Goal: Book appointment/travel/reservation

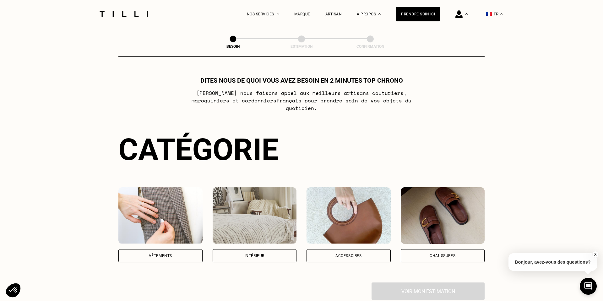
click at [183, 250] on div "Vêtements" at bounding box center [160, 255] width 84 height 13
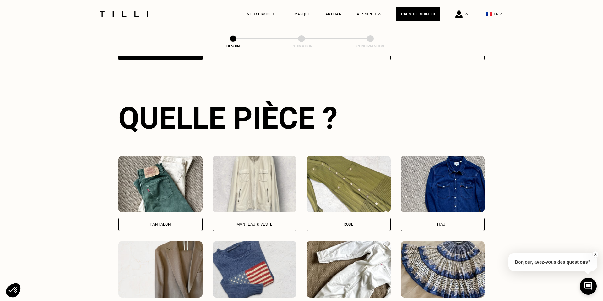
scroll to position [204, 0]
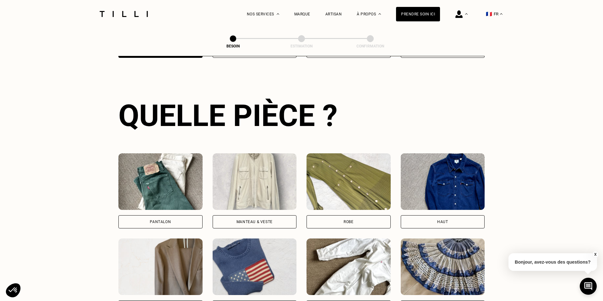
click at [165, 215] on div "Pantalon" at bounding box center [160, 221] width 84 height 13
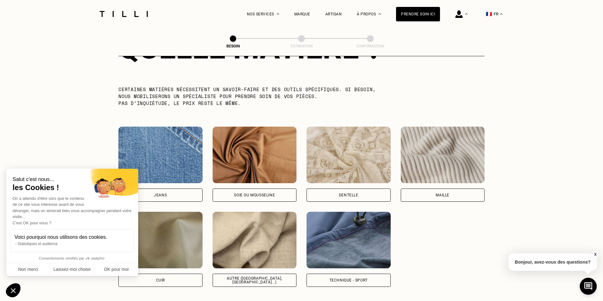
scroll to position [624, 0]
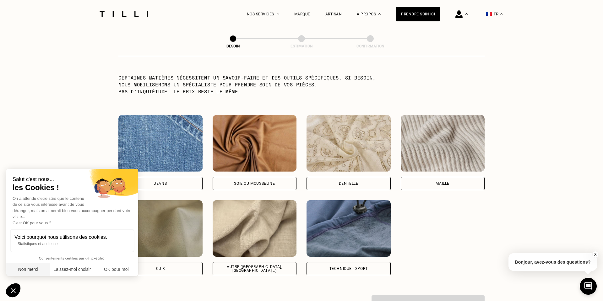
click at [28, 271] on button "Non merci" at bounding box center [28, 269] width 44 height 13
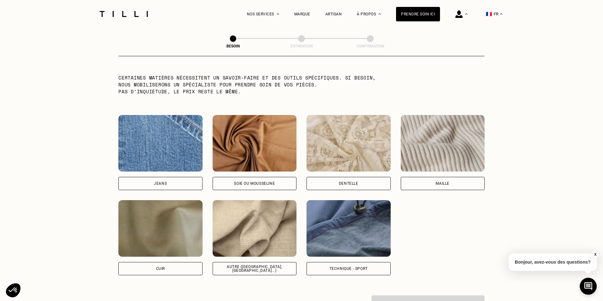
click at [266, 265] on div "Autre ([GEOGRAPHIC_DATA], [GEOGRAPHIC_DATA]...)" at bounding box center [254, 269] width 73 height 8
select select "FR"
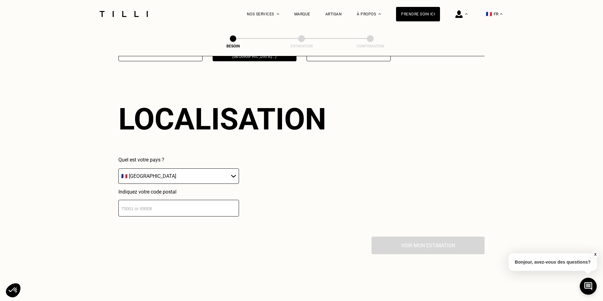
scroll to position [841, 0]
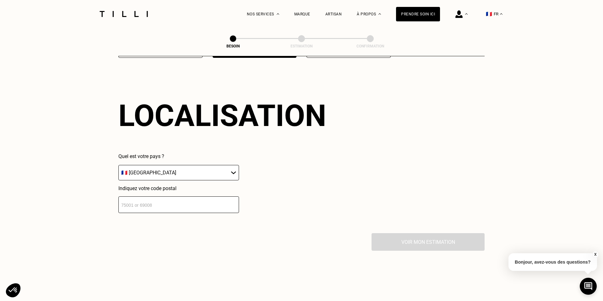
click at [185, 196] on input "number" at bounding box center [178, 204] width 121 height 17
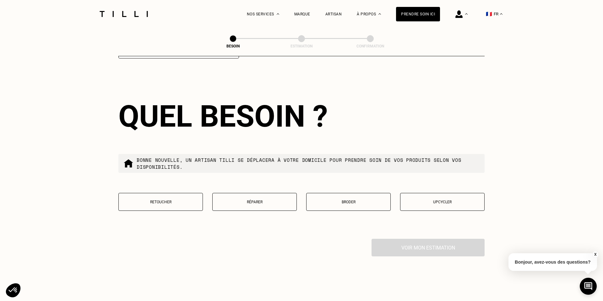
scroll to position [996, 0]
type input "75015"
click at [251, 199] on p "Réparer" at bounding box center [255, 201] width 78 height 4
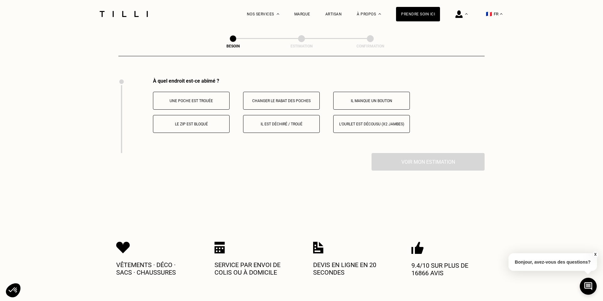
scroll to position [1158, 0]
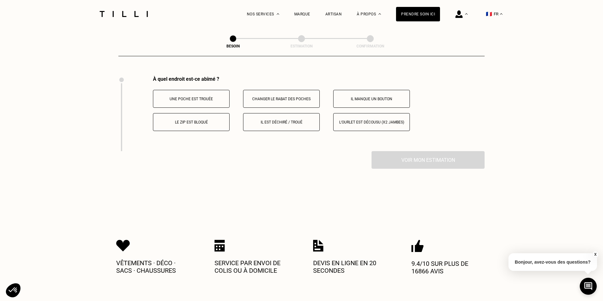
click at [276, 113] on button "Il est déchiré / troué" at bounding box center [281, 122] width 77 height 18
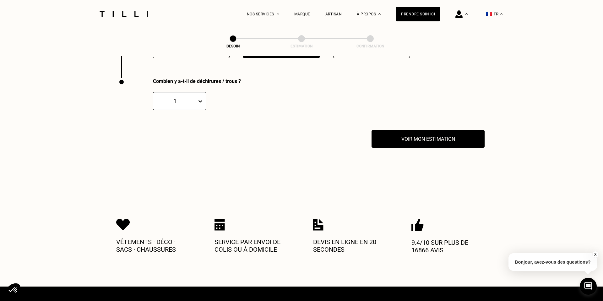
scroll to position [1231, 0]
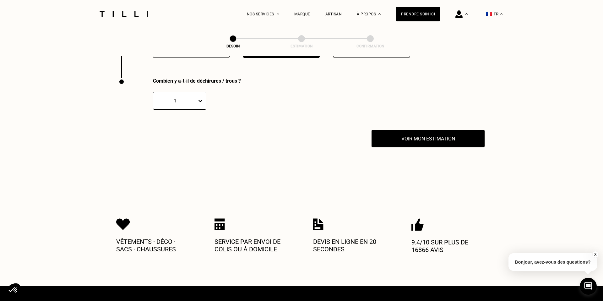
click at [195, 97] on div "1" at bounding box center [175, 100] width 44 height 7
click at [192, 113] on div "1" at bounding box center [179, 119] width 53 height 12
click at [416, 132] on button "Voir mon estimation" at bounding box center [428, 138] width 124 height 19
click at [181, 98] on div "1" at bounding box center [174, 101] width 37 height 6
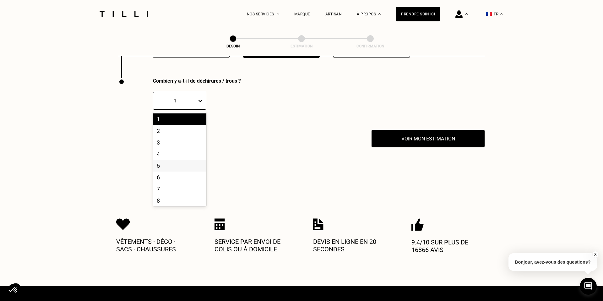
click at [180, 160] on div "5" at bounding box center [179, 166] width 53 height 12
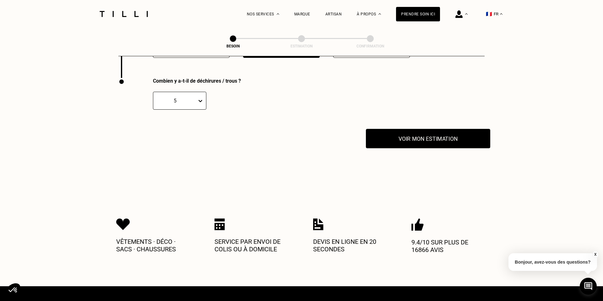
click at [397, 131] on button "Voir mon estimation" at bounding box center [428, 138] width 124 height 19
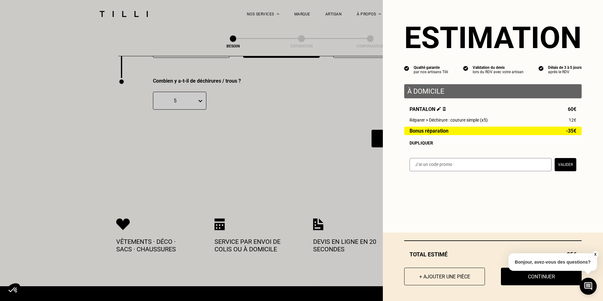
click at [595, 254] on button "X" at bounding box center [595, 254] width 6 height 7
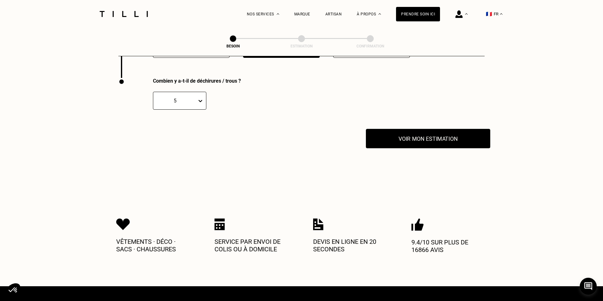
click at [417, 129] on button "Voir mon estimation" at bounding box center [428, 138] width 124 height 19
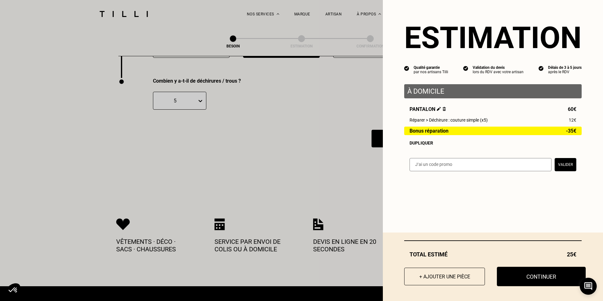
click at [540, 281] on button "Continuer" at bounding box center [541, 275] width 89 height 19
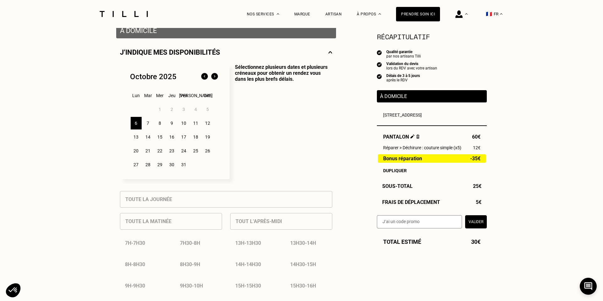
scroll to position [130, 0]
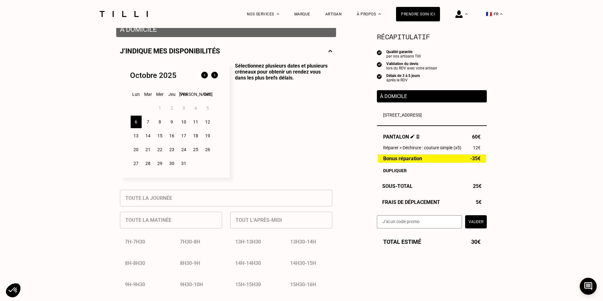
click at [411, 137] on img at bounding box center [412, 136] width 4 height 4
select select "FR"
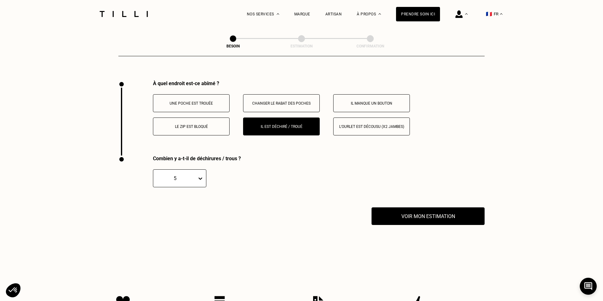
scroll to position [1156, 0]
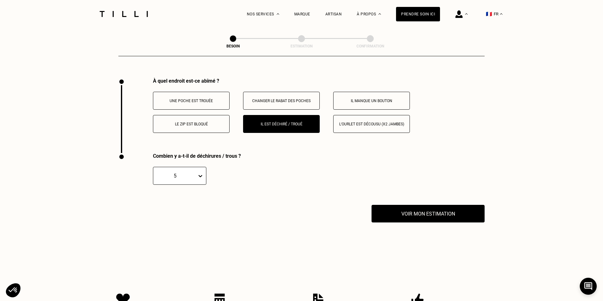
scroll to position [130, 0]
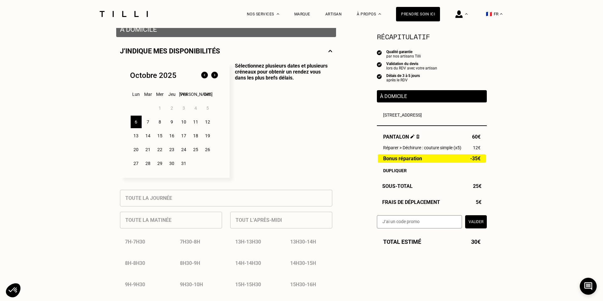
click at [134, 122] on div "6" at bounding box center [136, 122] width 11 height 13
click at [145, 119] on div "7" at bounding box center [147, 122] width 11 height 13
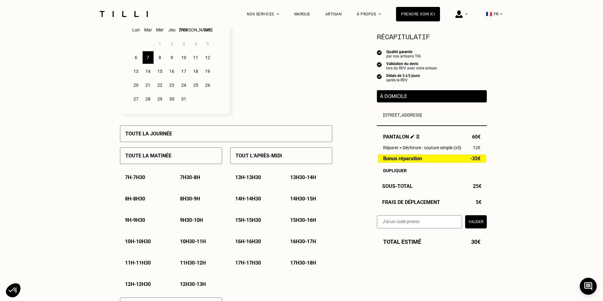
scroll to position [219, 0]
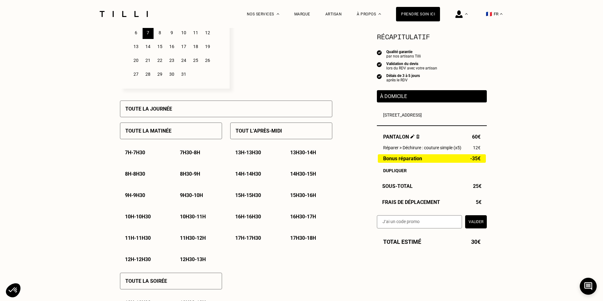
click at [148, 128] on p "Toute la matinée" at bounding box center [148, 131] width 46 height 6
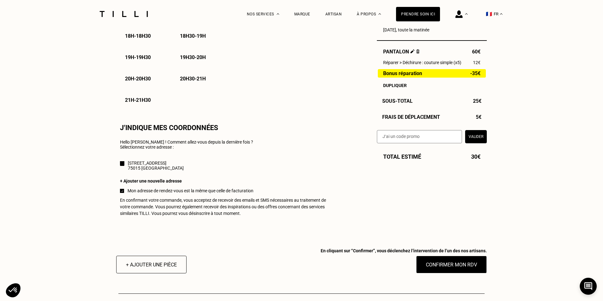
scroll to position [503, 0]
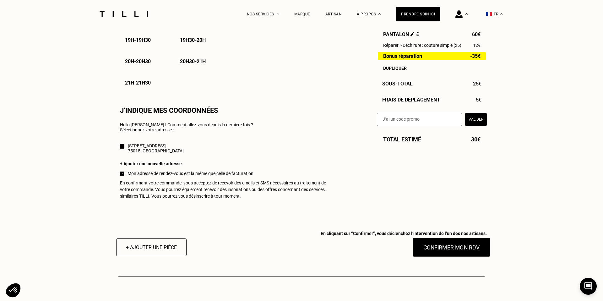
click at [455, 252] on button "Confirmer mon RDV" at bounding box center [451, 246] width 78 height 19
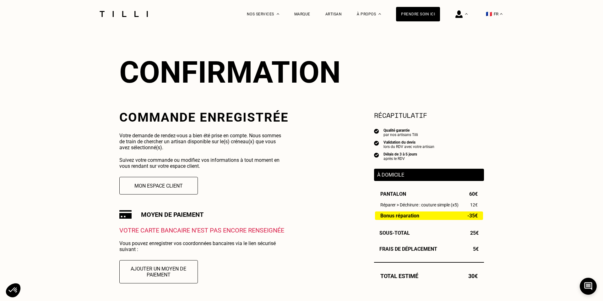
scroll to position [106, 0]
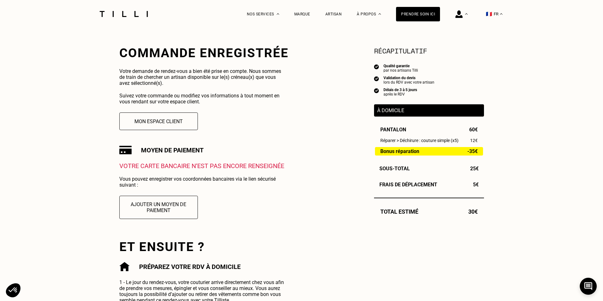
click at [251, 166] on p "Votre carte bancaire n‘est pas encore renseignée" at bounding box center [203, 166] width 169 height 8
click at [277, 180] on p "Vous pouvez enregistrer vos coordonnées bancaires via le lien sécurisé suivant :" at bounding box center [202, 182] width 167 height 12
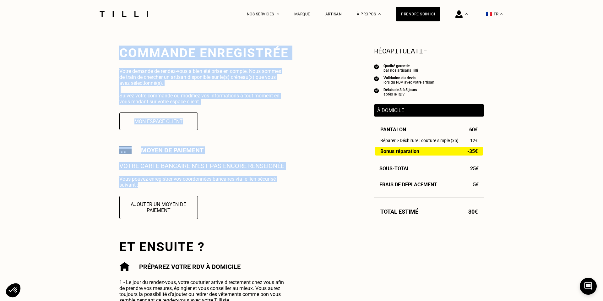
drag, startPoint x: 156, startPoint y: 184, endPoint x: 122, endPoint y: 56, distance: 132.2
click at [122, 56] on div "Commande enregistrée Votre demande de rendez-vous a bien été prise en compte. N…" at bounding box center [203, 136] width 169 height 181
click at [122, 56] on h2 "Commande enregistrée" at bounding box center [203, 53] width 169 height 15
drag, startPoint x: 122, startPoint y: 56, endPoint x: 144, endPoint y: 186, distance: 132.1
click at [144, 186] on div "Commande enregistrée Votre demande de rendez-vous a bien été prise en compte. N…" at bounding box center [203, 136] width 169 height 181
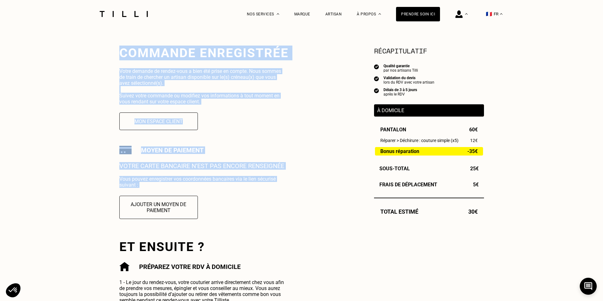
click at [144, 186] on p "Vous pouvez enregistrer vos coordonnées bancaires via le lien sécurisé suivant :" at bounding box center [202, 182] width 167 height 12
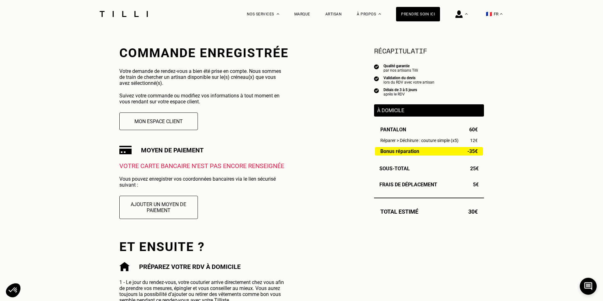
click at [315, 210] on div "Commande enregistrée Votre demande de rendez-vous a bien été prise en compte. N…" at bounding box center [301, 197] width 364 height 303
